Goal: Task Accomplishment & Management: Complete application form

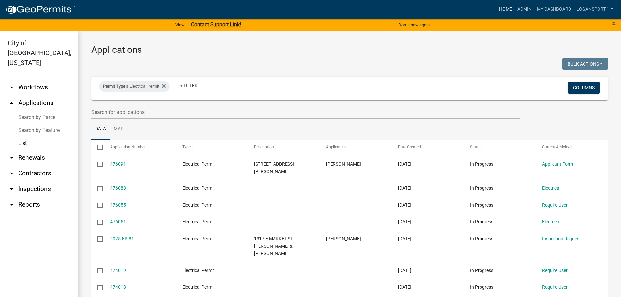
click at [499, 8] on link "Home" at bounding box center [505, 9] width 18 height 12
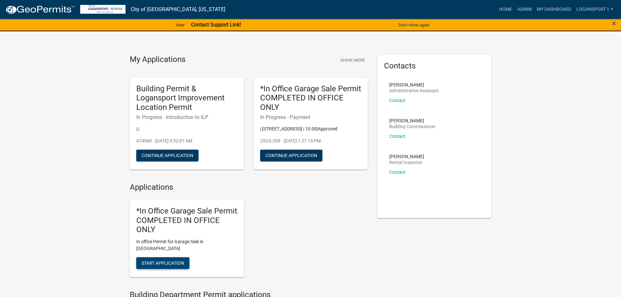
click at [164, 257] on button "Start Application" at bounding box center [162, 263] width 53 height 12
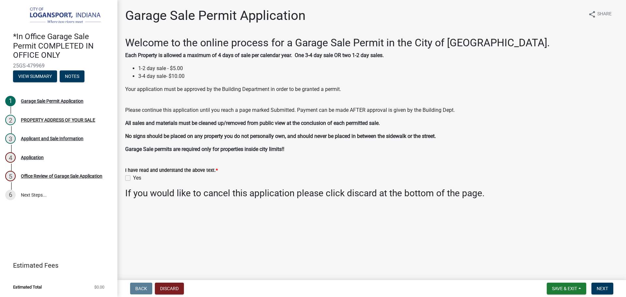
click at [133, 177] on label "Yes" at bounding box center [137, 178] width 8 height 8
click at [133, 177] on input "Yes" at bounding box center [135, 176] width 4 height 4
checkbox input "true"
click at [598, 292] on button "Next" at bounding box center [602, 289] width 22 height 12
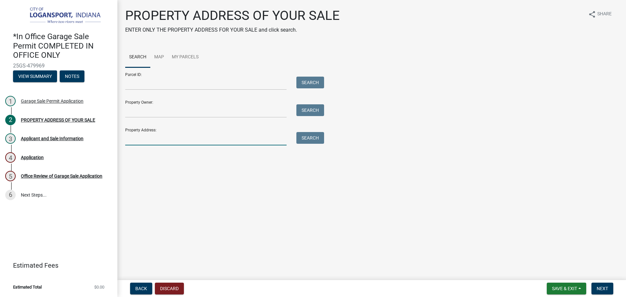
click at [149, 138] on input "Property Address:" at bounding box center [205, 138] width 161 height 13
click at [301, 140] on button "Search" at bounding box center [310, 138] width 28 height 12
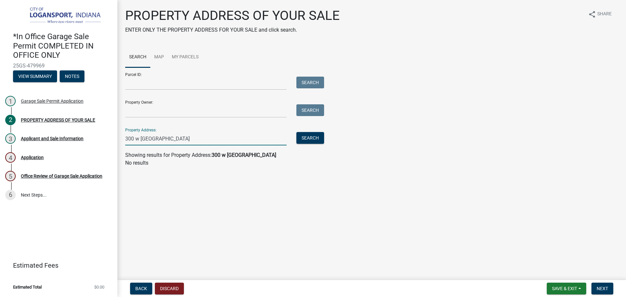
click at [171, 142] on input "300 w [GEOGRAPHIC_DATA]" at bounding box center [205, 138] width 161 height 13
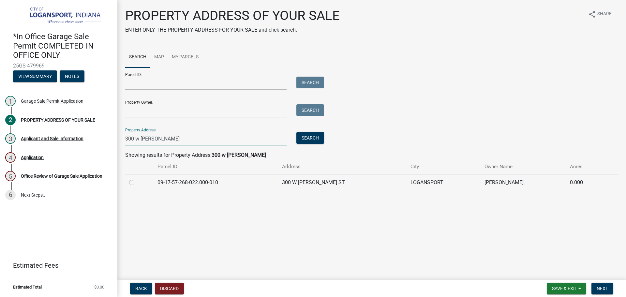
type input "300 w [PERSON_NAME]"
click at [137, 179] on label at bounding box center [137, 179] width 0 height 0
click at [137, 183] on input "radio" at bounding box center [139, 181] width 4 height 4
radio input "true"
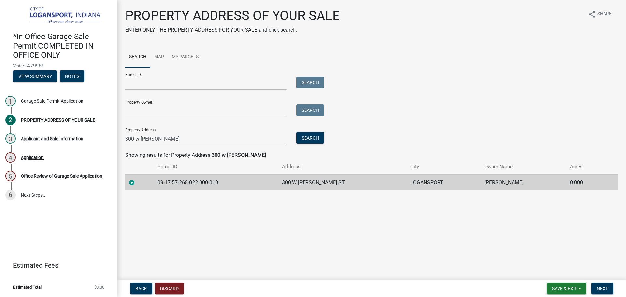
click at [601, 282] on nav "Back Discard Save & Exit Save Save & Exit Next" at bounding box center [371, 288] width 508 height 17
click at [602, 286] on span "Next" at bounding box center [601, 288] width 11 height 5
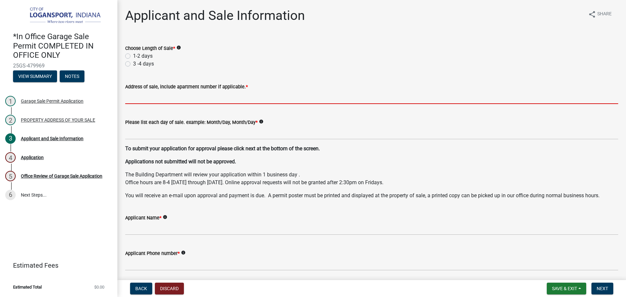
click at [193, 94] on input "Address of sale, include apartment number if applicable. *" at bounding box center [371, 97] width 493 height 13
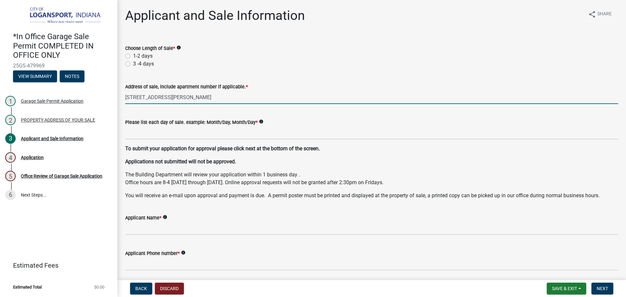
type input "[STREET_ADDRESS][PERSON_NAME]"
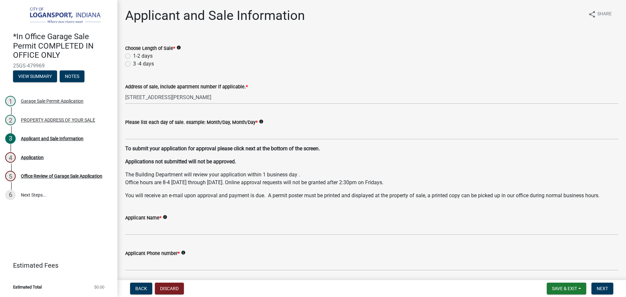
click at [133, 54] on label "1-2 days" at bounding box center [143, 56] width 20 height 8
click at [133, 54] on input "1-2 days" at bounding box center [135, 54] width 4 height 4
radio input "true"
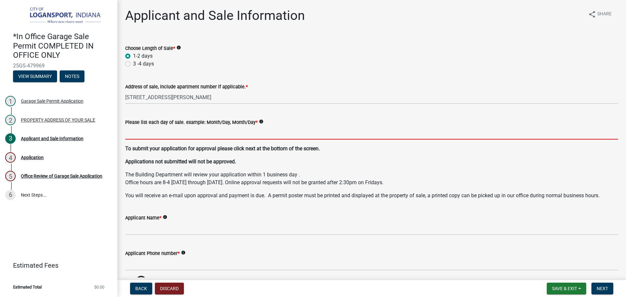
click at [149, 132] on input "Please list each day of sale. example: Month/Day, Month/Day *" at bounding box center [371, 132] width 493 height 13
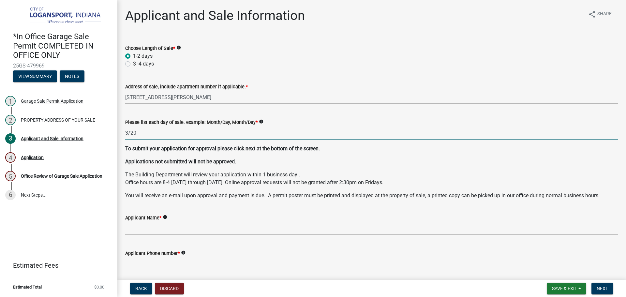
type input "3/20"
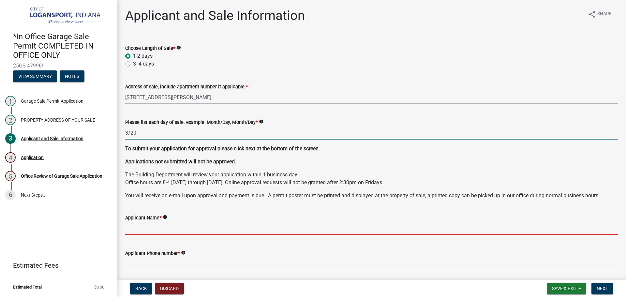
drag, startPoint x: 174, startPoint y: 234, endPoint x: 170, endPoint y: 236, distance: 4.0
click at [173, 235] on wm-data-entity-input "Applicant Name * info" at bounding box center [371, 223] width 493 height 36
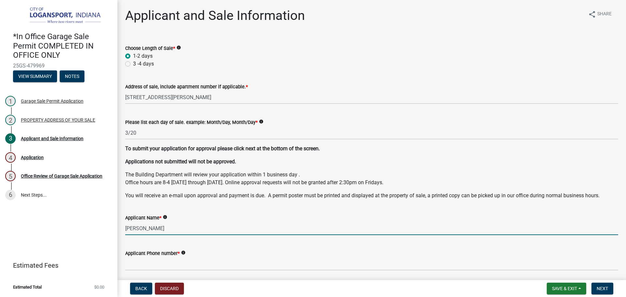
type input "[PERSON_NAME]"
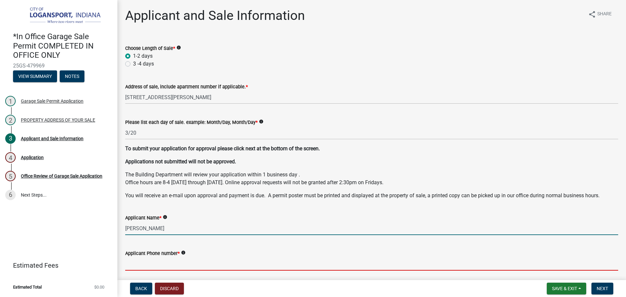
click at [202, 267] on input "Applicant Phone number *" at bounding box center [371, 263] width 493 height 13
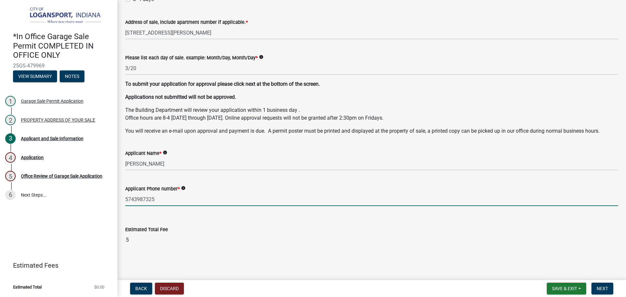
scroll to position [65, 0]
type input "5743987325"
click at [598, 283] on button "Next" at bounding box center [602, 289] width 22 height 12
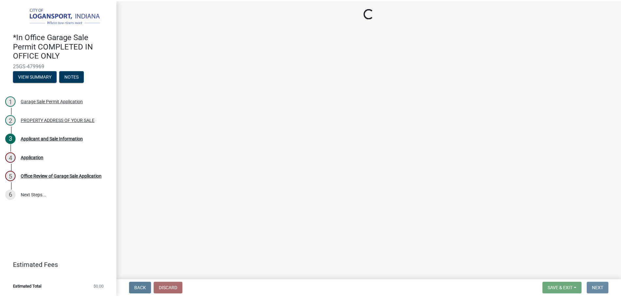
scroll to position [0, 0]
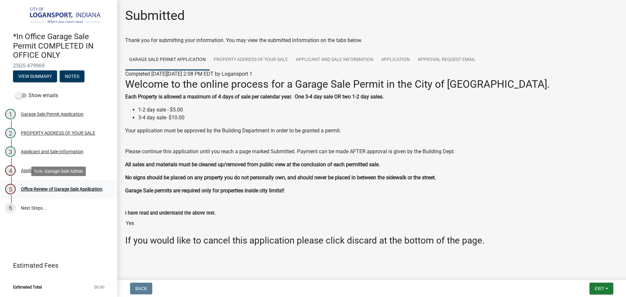
click at [90, 188] on div "Office Review of Garage Sale Application" at bounding box center [61, 189] width 81 height 5
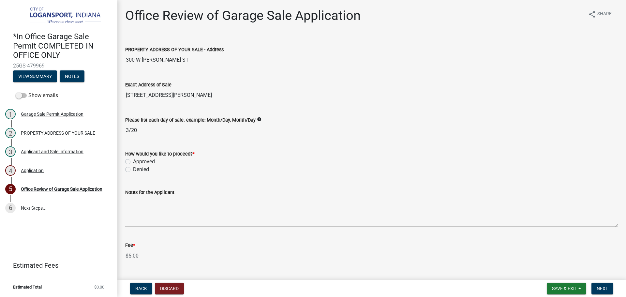
click at [133, 161] on label "Approved" at bounding box center [144, 162] width 22 height 8
click at [133, 161] on input "Approved" at bounding box center [135, 160] width 4 height 4
radio input "true"
click at [604, 285] on button "Next" at bounding box center [602, 289] width 22 height 12
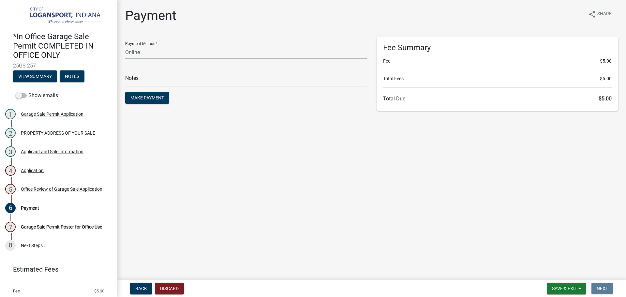
click at [138, 56] on select "Credit Card POS Check Cash Online" at bounding box center [245, 52] width 241 height 13
select select "2: 1"
click at [125, 46] on select "Credit Card POS Check Cash Online" at bounding box center [245, 52] width 241 height 13
click at [142, 79] on input "text" at bounding box center [245, 79] width 241 height 13
type input "118361"
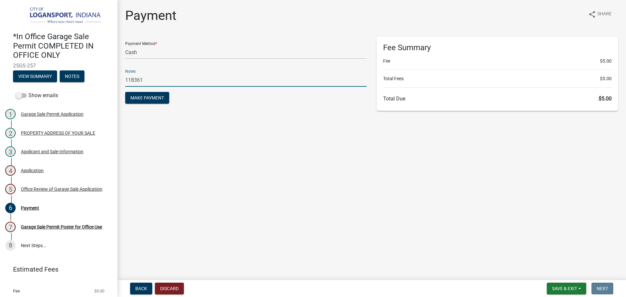
click at [125, 92] on button "Make Payment" at bounding box center [147, 98] width 44 height 12
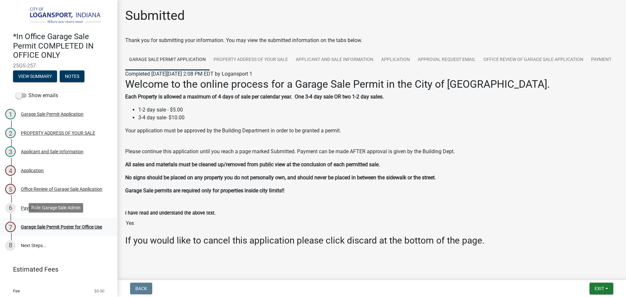
click at [40, 225] on div "Garage Sale Permit Poster for Office Use" at bounding box center [61, 227] width 81 height 5
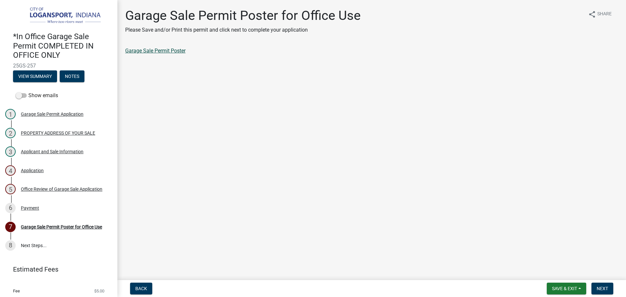
click at [166, 51] on link "Garage Sale Permit Poster" at bounding box center [155, 51] width 60 height 6
click at [605, 286] on span "Next" at bounding box center [601, 288] width 11 height 5
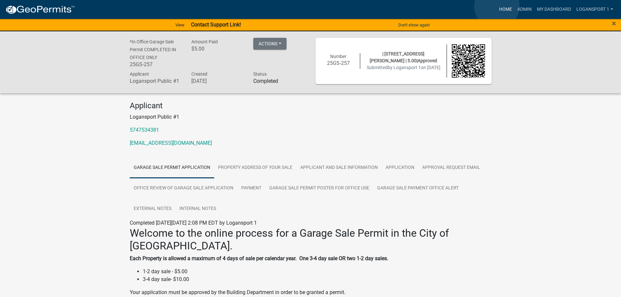
click at [497, 6] on link "Home" at bounding box center [505, 9] width 18 height 12
